Goal: Task Accomplishment & Management: Complete application form

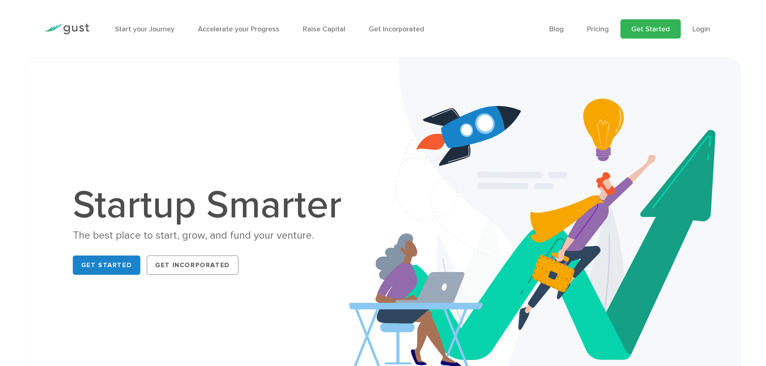
click at [638, 30] on link "Get Started" at bounding box center [650, 28] width 60 height 19
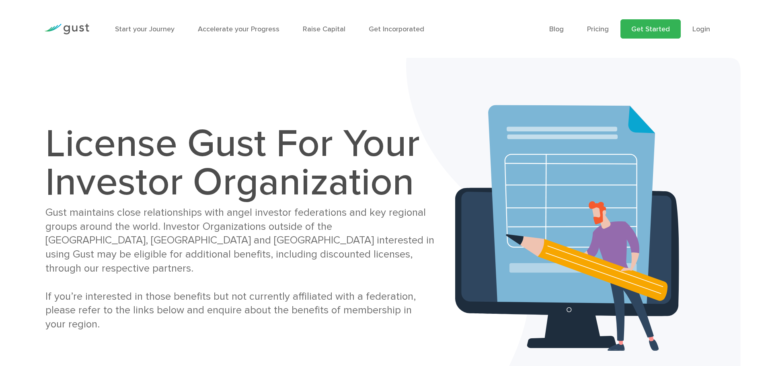
click at [646, 26] on link "Get Started" at bounding box center [650, 28] width 60 height 19
click at [706, 27] on link "Login" at bounding box center [701, 29] width 18 height 8
